Goal: Task Accomplishment & Management: Manage account settings

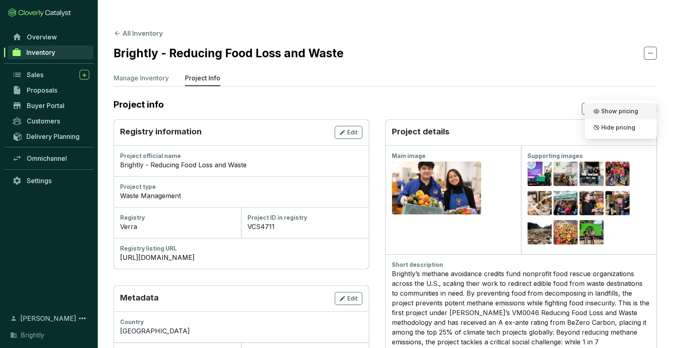
click at [347, 119] on div "Registry information Edit" at bounding box center [241, 132] width 255 height 26
click at [347, 127] on div "Edit" at bounding box center [348, 132] width 19 height 10
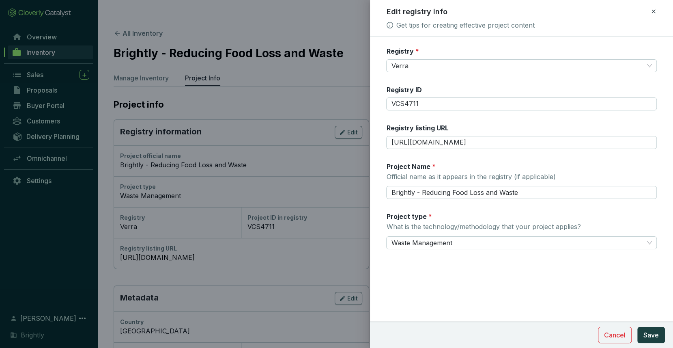
click at [652, 10] on icon at bounding box center [654, 11] width 4 height 4
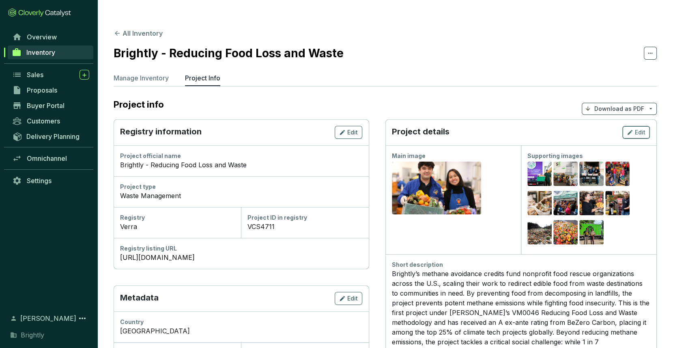
click at [633, 127] on icon "button" at bounding box center [630, 132] width 6 height 10
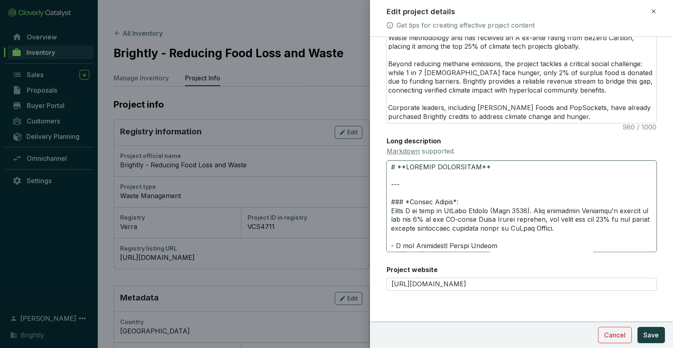
scroll to position [788, 0]
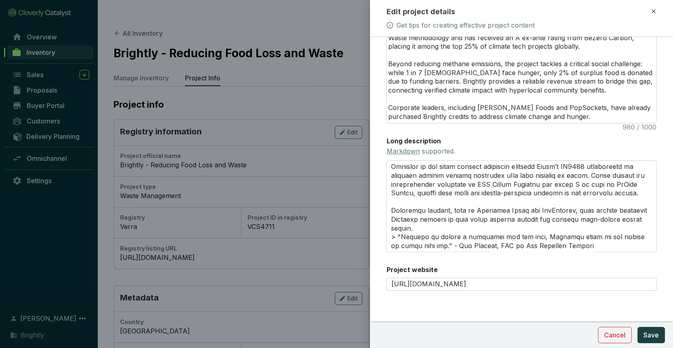
click at [655, 8] on icon at bounding box center [653, 11] width 6 height 10
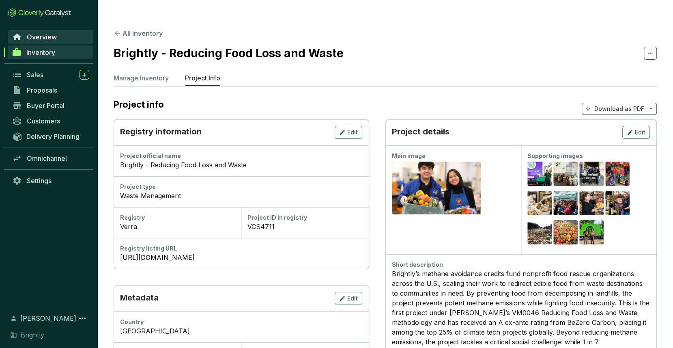
click at [53, 39] on span "Overview" at bounding box center [42, 37] width 30 height 8
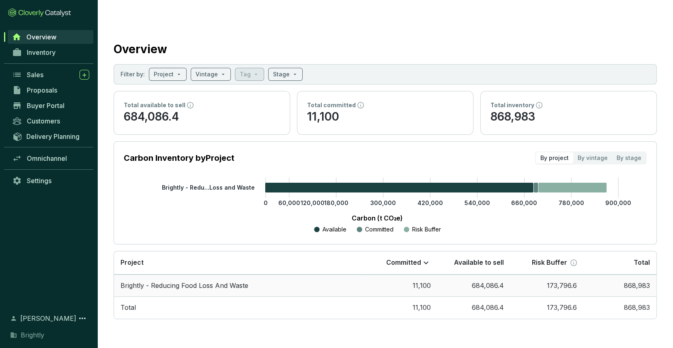
click at [154, 274] on td "Brightly - Reducing Food Loss And Waste" at bounding box center [239, 285] width 250 height 22
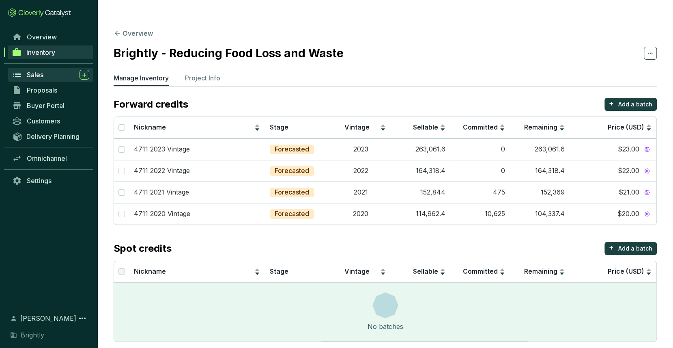
click at [49, 77] on div "Sales" at bounding box center [58, 75] width 62 height 10
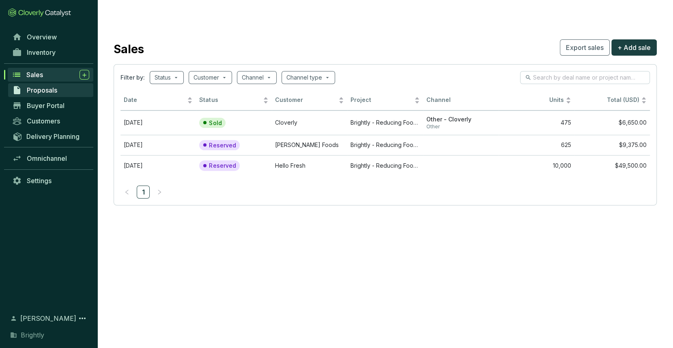
click at [52, 95] on link "Proposals" at bounding box center [50, 90] width 85 height 14
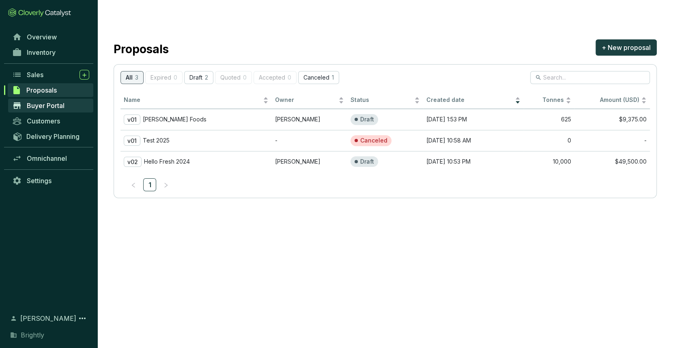
click at [54, 103] on span "Buyer Portal" at bounding box center [46, 105] width 38 height 8
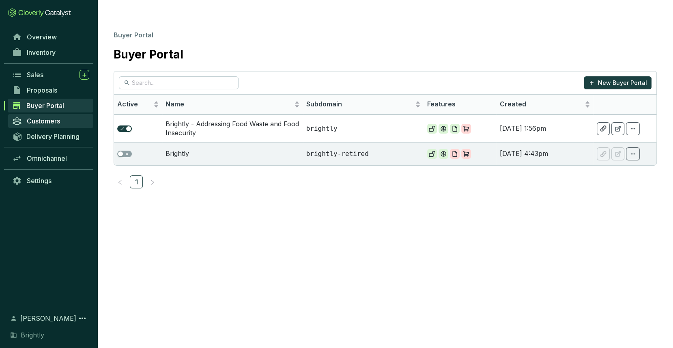
click at [54, 121] on span "Customers" at bounding box center [43, 121] width 33 height 8
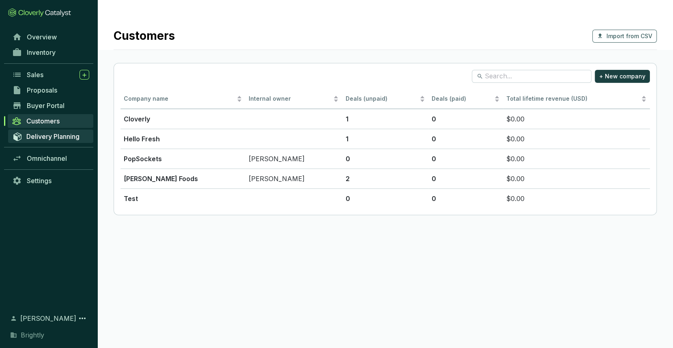
click at [54, 134] on span "Delivery Planning" at bounding box center [52, 136] width 53 height 8
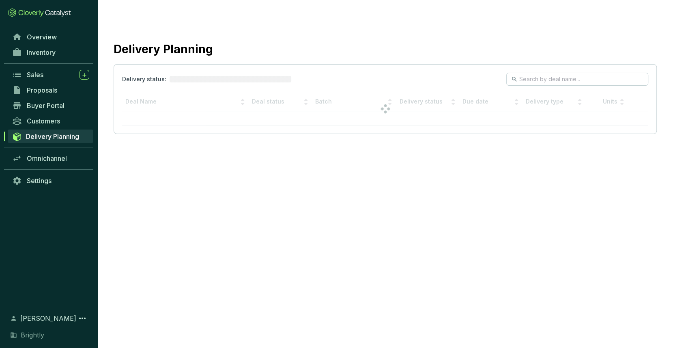
click at [54, 189] on div "Overview Inventory Sales Proposals Buyer Portal Customers Delivery Planning Omn…" at bounding box center [48, 166] width 97 height 274
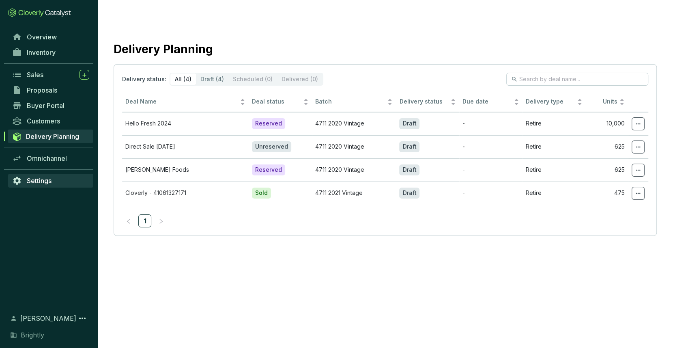
click at [54, 185] on link "Settings" at bounding box center [50, 181] width 85 height 14
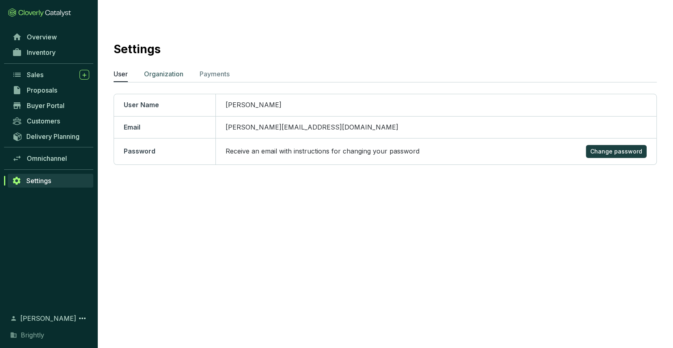
click at [170, 69] on p "Organization" at bounding box center [163, 74] width 39 height 10
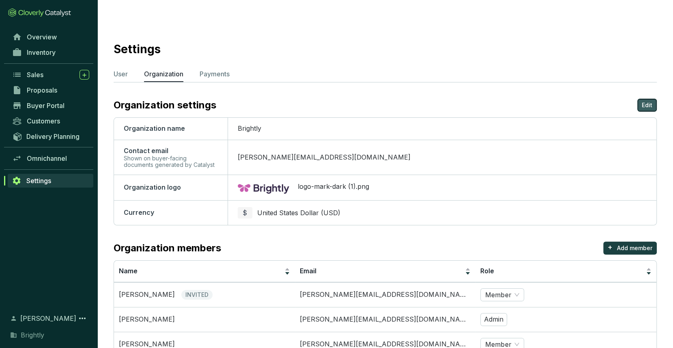
click at [643, 101] on p "Edit" at bounding box center [647, 105] width 11 height 8
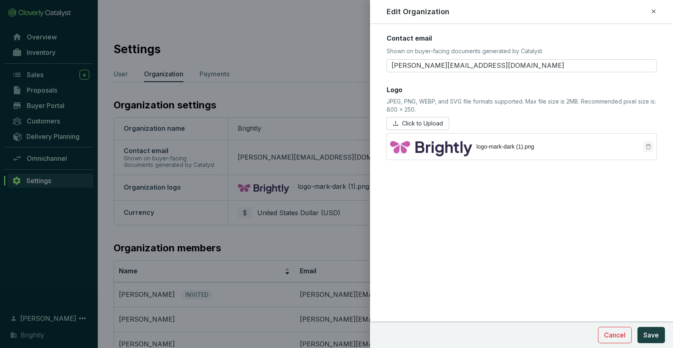
click at [646, 144] on icon "delete" at bounding box center [649, 147] width 6 height 6
click at [429, 126] on span "Click to Upload" at bounding box center [422, 123] width 41 height 8
click at [652, 337] on span "Save" at bounding box center [651, 335] width 15 height 10
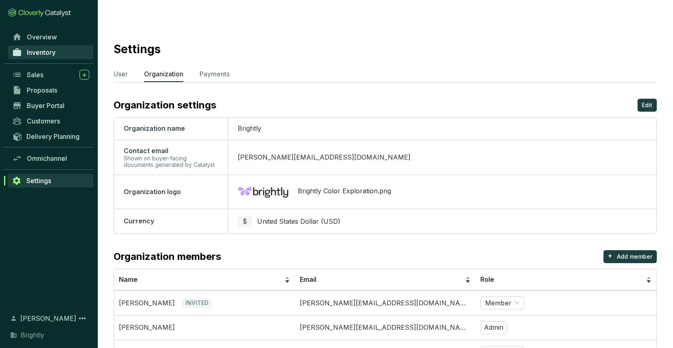
click at [45, 49] on span "Inventory" at bounding box center [41, 52] width 29 height 8
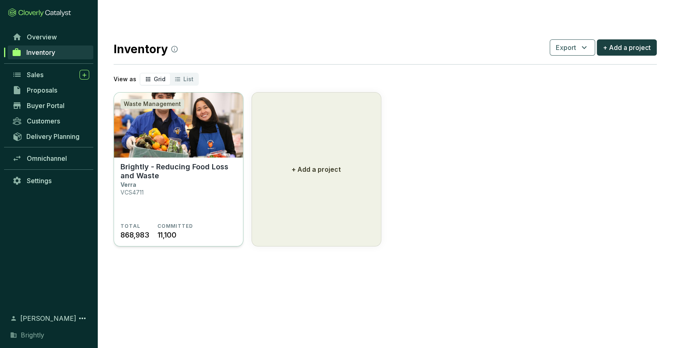
click at [206, 162] on p "Brightly - Reducing Food Loss and Waste" at bounding box center [179, 171] width 116 height 18
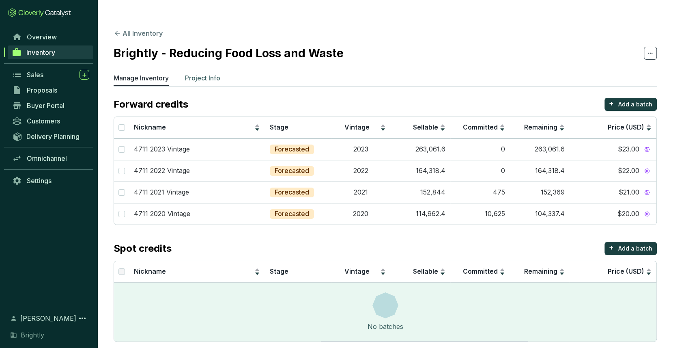
click at [197, 73] on p "Project Info" at bounding box center [202, 78] width 35 height 10
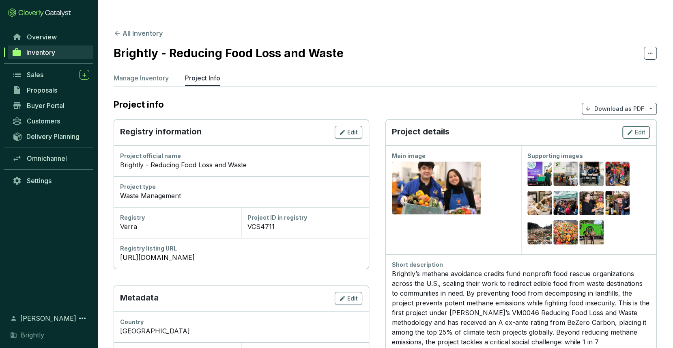
click at [633, 127] on icon "button" at bounding box center [630, 132] width 6 height 10
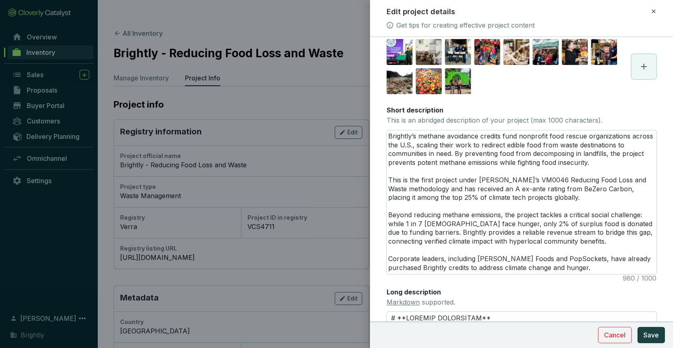
scroll to position [115, 0]
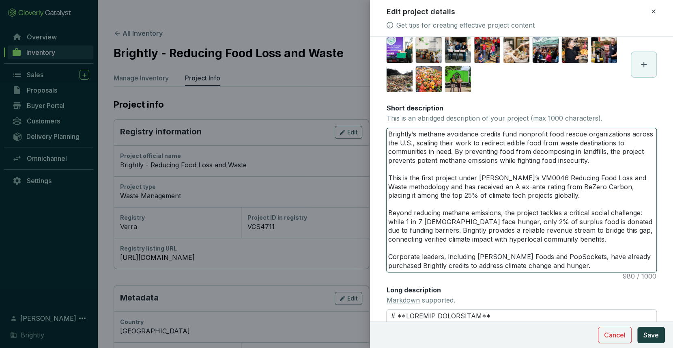
drag, startPoint x: 607, startPoint y: 222, endPoint x: 626, endPoint y: 220, distance: 19.5
click at [626, 222] on textarea "Brightly’s methane avoidance credits fund nonprofit food rescue organizations a…" at bounding box center [522, 200] width 270 height 144
type textarea "Brightly’s methane avoidance credits fund nonprofit food rescue organizations a…"
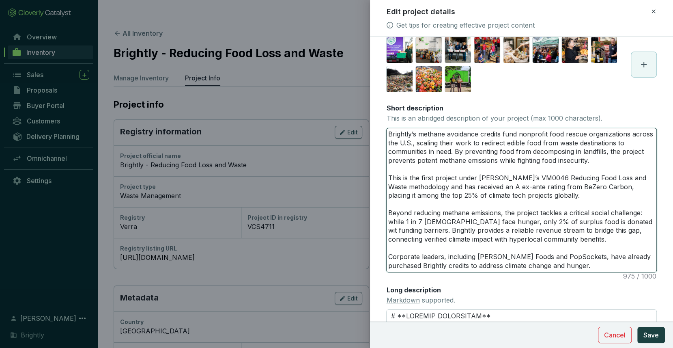
type textarea "Brightly’s methane avoidance credits fund nonprofit food rescue organizations a…"
click at [388, 231] on textarea "Brightly’s methane avoidance credits fund nonprofit food rescue organizations a…" at bounding box center [522, 200] width 270 height 144
type textarea "Brightly’s methane avoidance credits fund nonprofit food rescue organizations a…"
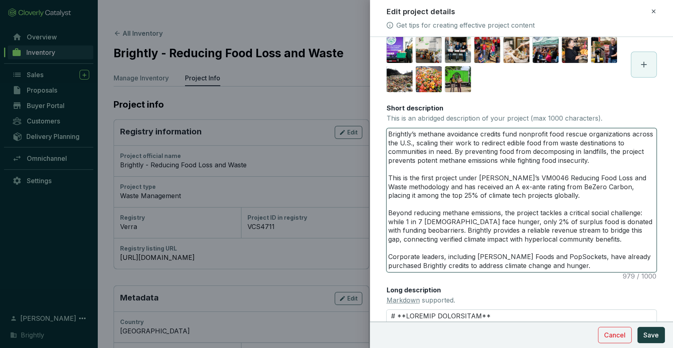
type textarea "Brightly’s methane avoidance credits fund nonprofit food rescue organizations a…"
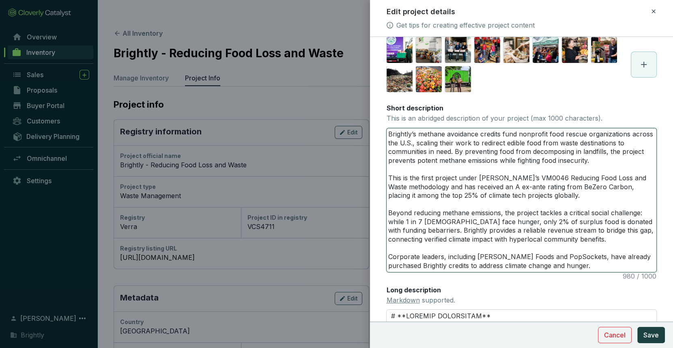
type textarea "Brightly’s methane avoidance credits fund nonprofit food rescue organizations a…"
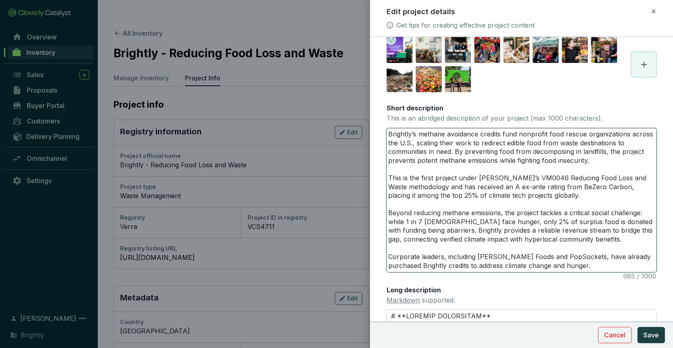
type textarea "Brightly’s methane avoidance credits fund nonprofit food rescue organizations a…"
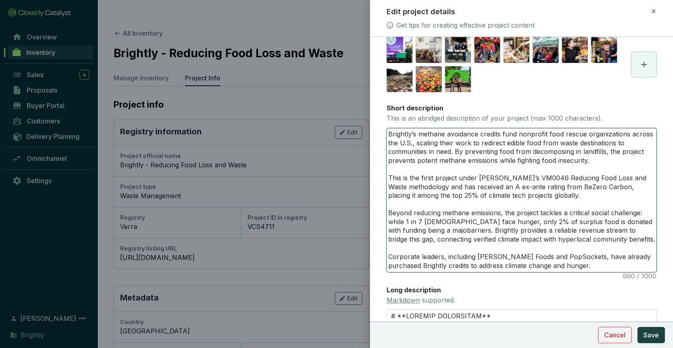
type textarea "Brightly’s methane avoidance credits fund nonprofit food rescue organizations a…"
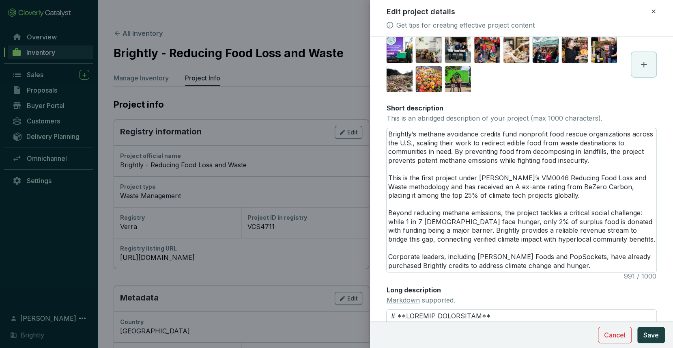
scroll to position [264, 0]
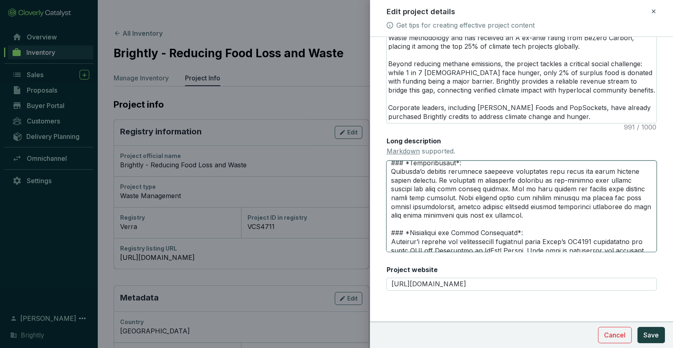
drag, startPoint x: 490, startPoint y: 205, endPoint x: 481, endPoint y: 207, distance: 9.6
click at [481, 207] on textarea "Long description Markdown supported." at bounding box center [521, 206] width 271 height 92
type textarea "# **PROJECT HIGHLIGHTS** --- ### *Credit Rating*: Rated A ex ante by BeZero Car…"
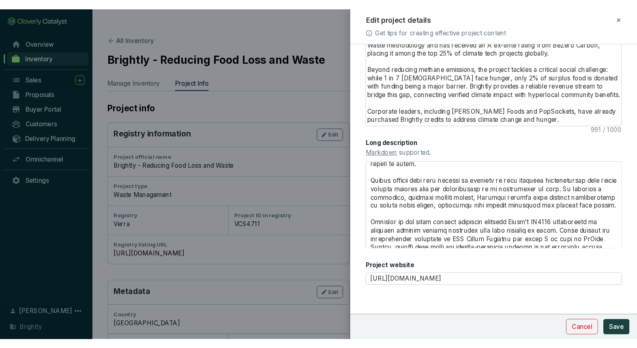
scroll to position [788, 0]
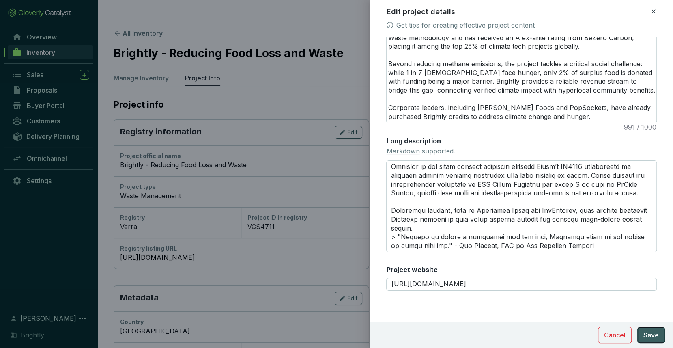
click at [658, 333] on span "Save" at bounding box center [651, 335] width 15 height 10
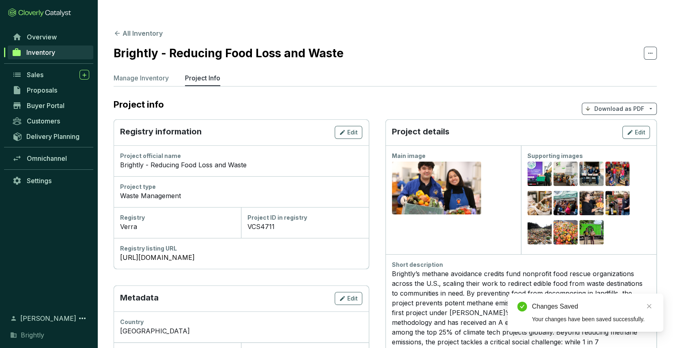
click at [603, 103] on span "Download as PDF" at bounding box center [619, 109] width 75 height 12
click at [603, 109] on span "Show pricing" at bounding box center [619, 111] width 37 height 6
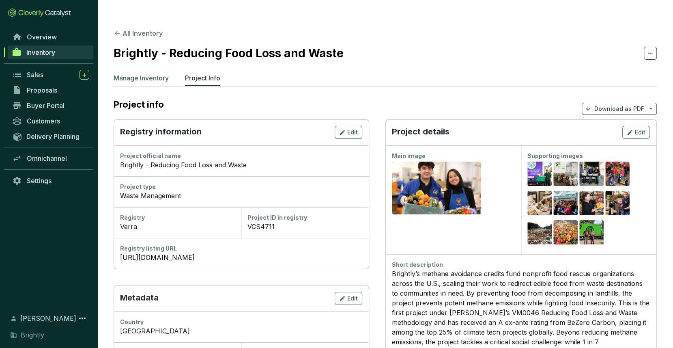
click at [127, 73] on p "Manage Inventory" at bounding box center [141, 78] width 55 height 10
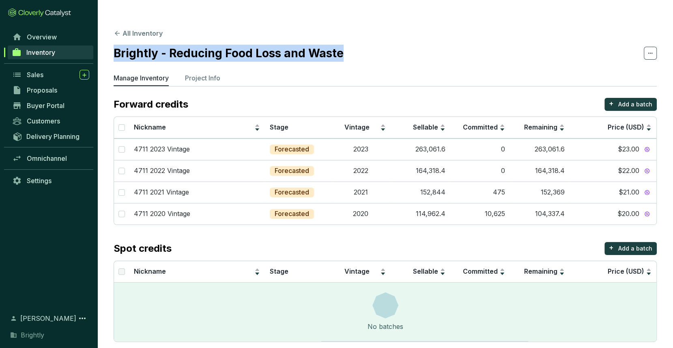
drag, startPoint x: 344, startPoint y: 40, endPoint x: 114, endPoint y: 39, distance: 229.7
click at [114, 45] on section "Brightly - Reducing Food Loss and Waste" at bounding box center [385, 53] width 543 height 17
click at [114, 45] on h2 "Brightly - Reducing Food Loss and Waste" at bounding box center [229, 53] width 230 height 17
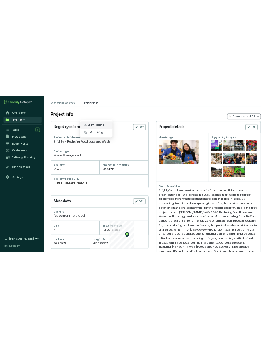
scroll to position [81, 0]
